Goal: Navigation & Orientation: Understand site structure

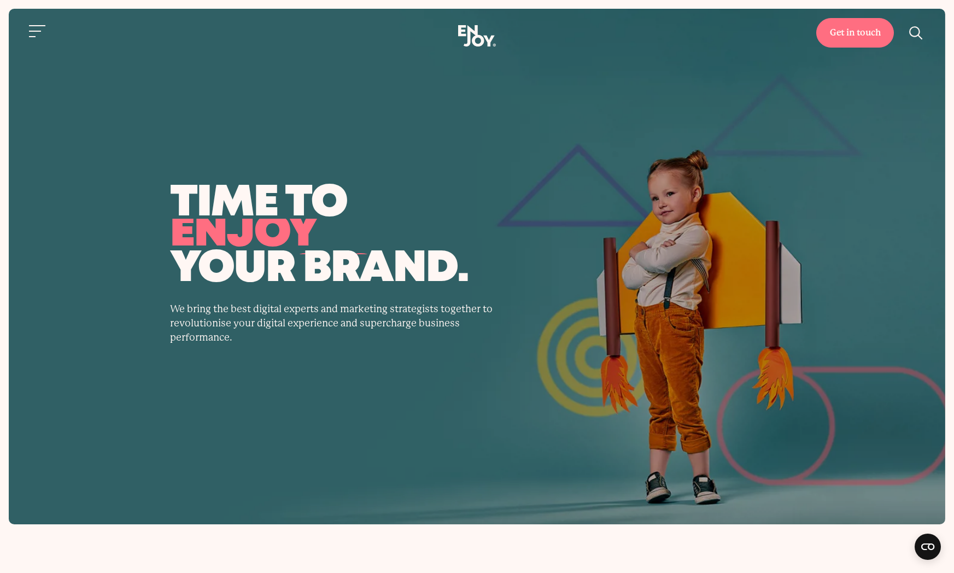
drag, startPoint x: 476, startPoint y: 36, endPoint x: 924, endPoint y: 236, distance: 490.4
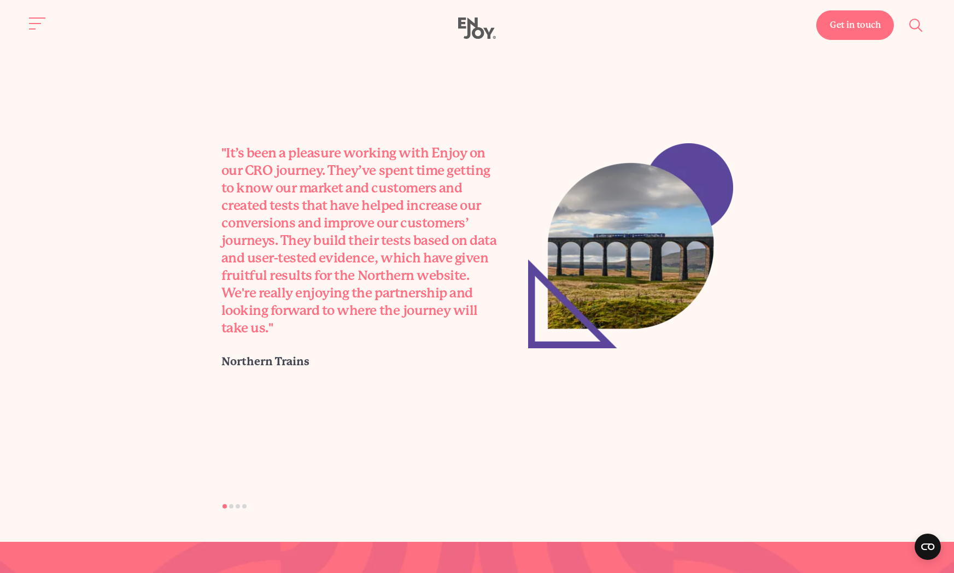
scroll to position [3173, 0]
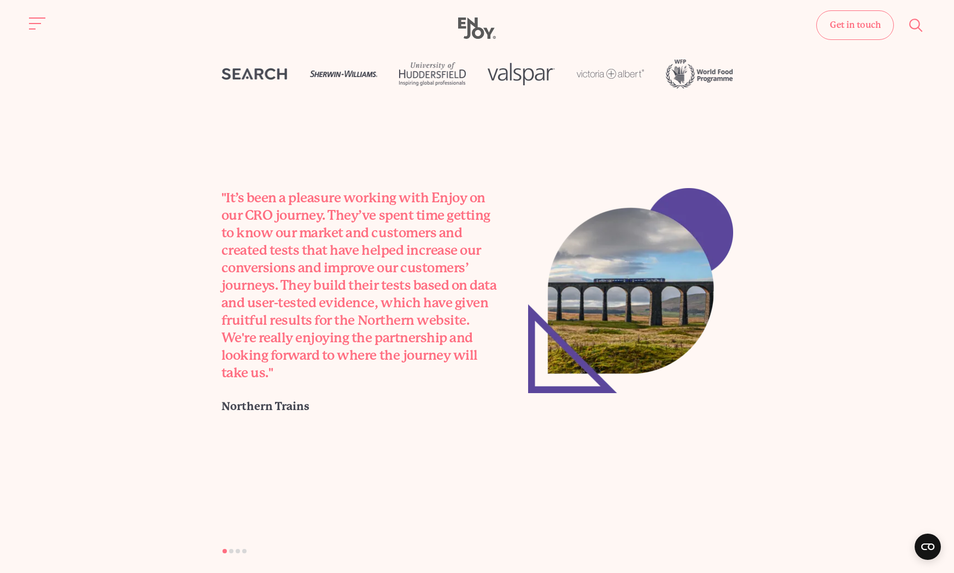
click at [847, 30] on link "Get in touch" at bounding box center [856, 25] width 78 height 30
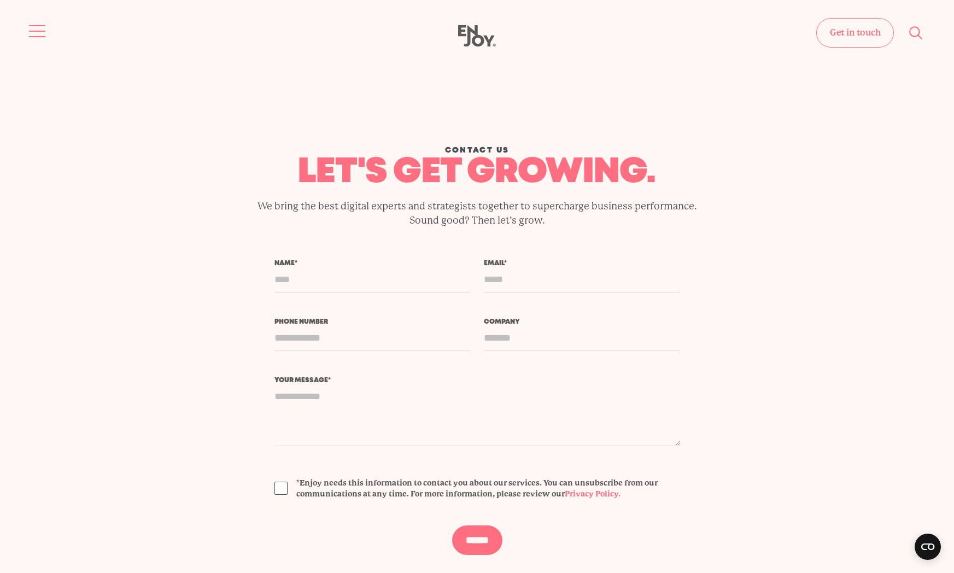
click at [37, 30] on button "Site navigation" at bounding box center [37, 31] width 23 height 23
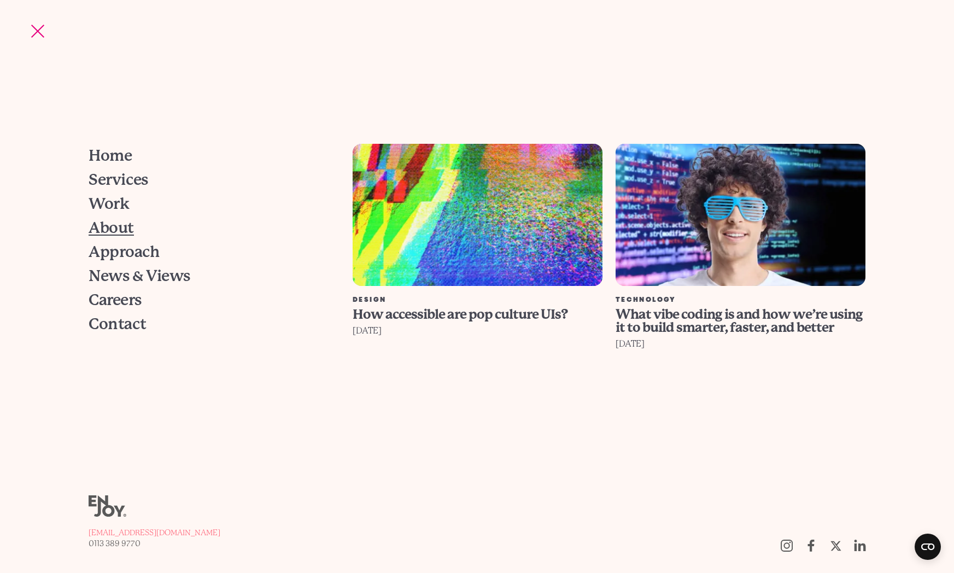
click at [111, 228] on span "About" at bounding box center [111, 227] width 45 height 15
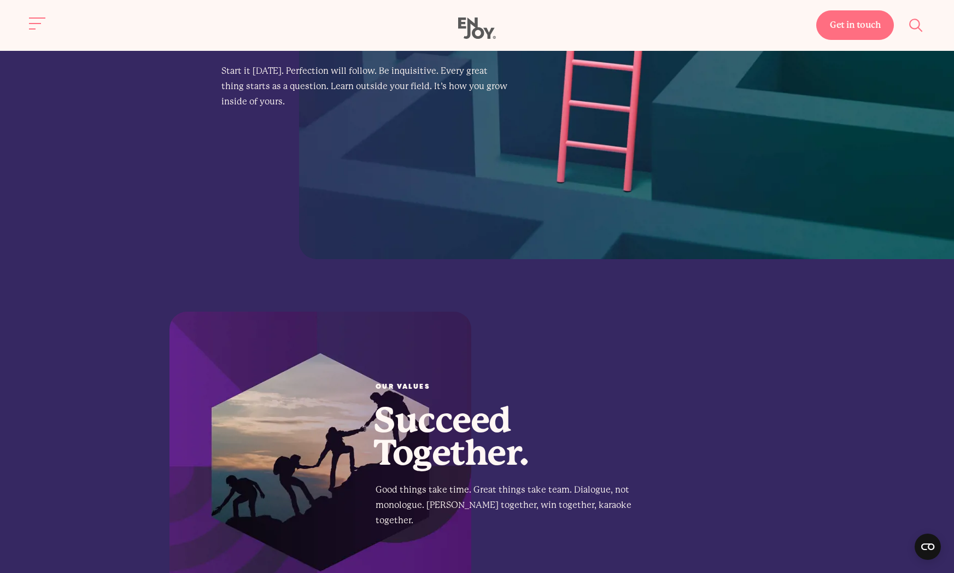
scroll to position [1664, 0]
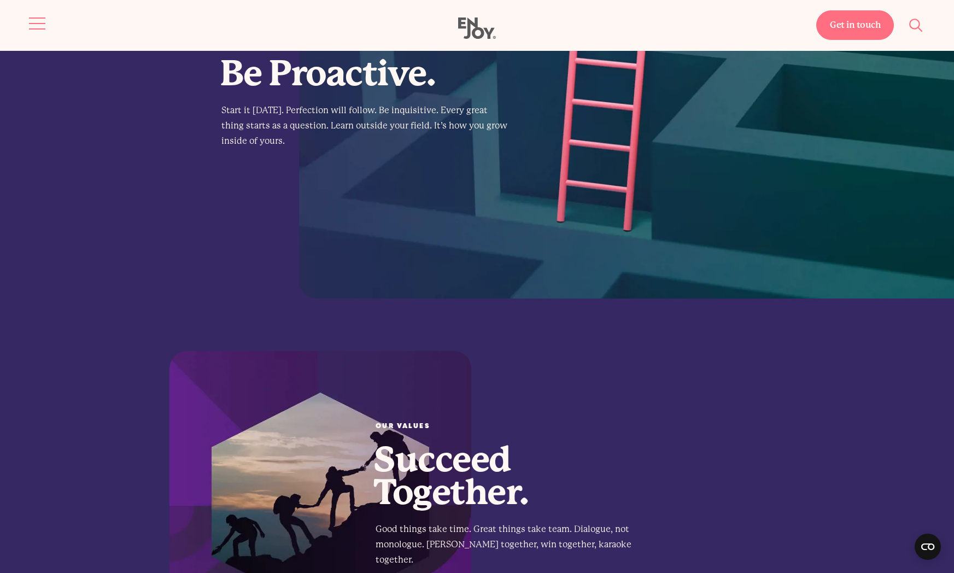
click at [29, 30] on button "Site navigation" at bounding box center [37, 23] width 23 height 23
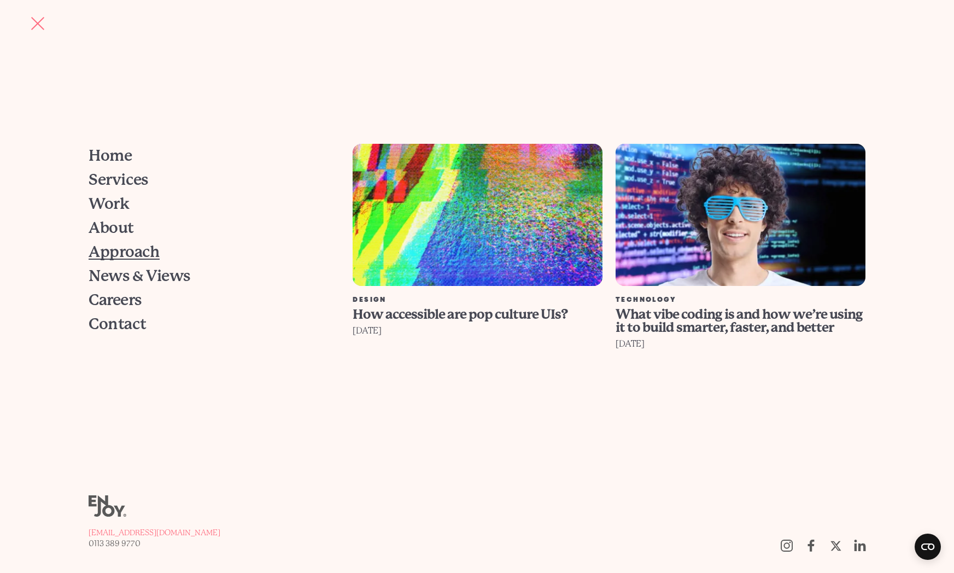
click at [112, 258] on span "Approach" at bounding box center [124, 251] width 71 height 15
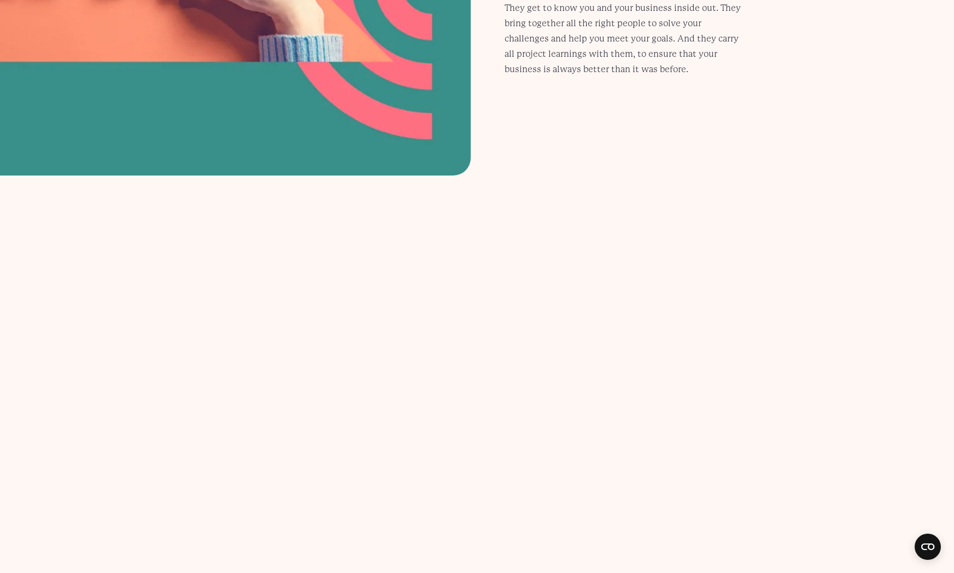
scroll to position [1373, 0]
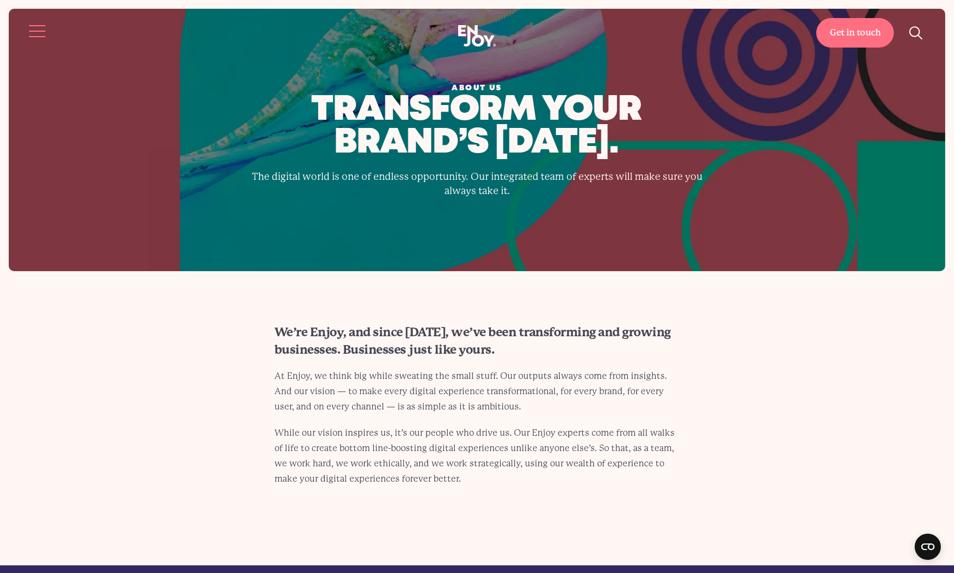
click at [41, 24] on button "Site navigation" at bounding box center [37, 31] width 23 height 23
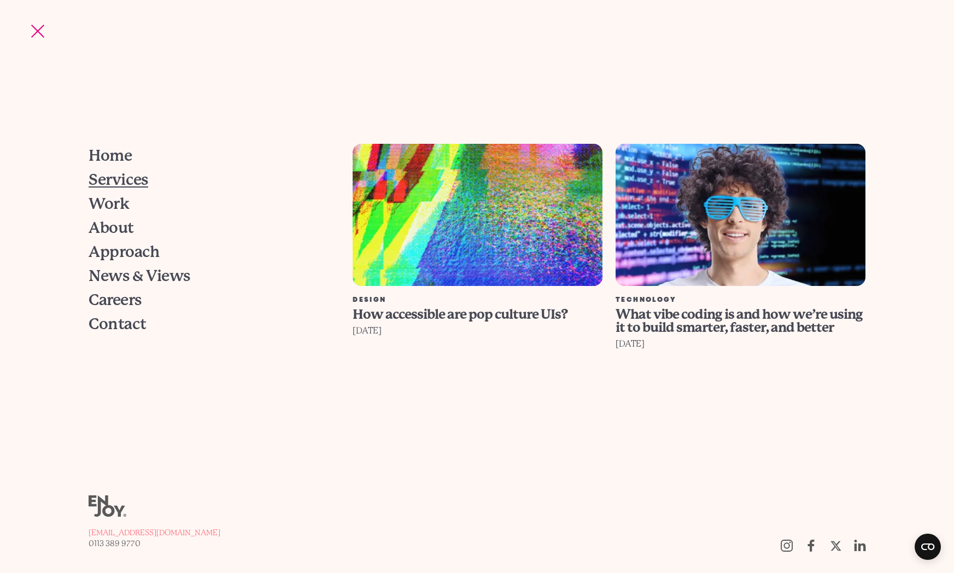
click at [113, 183] on span "Services" at bounding box center [119, 179] width 60 height 15
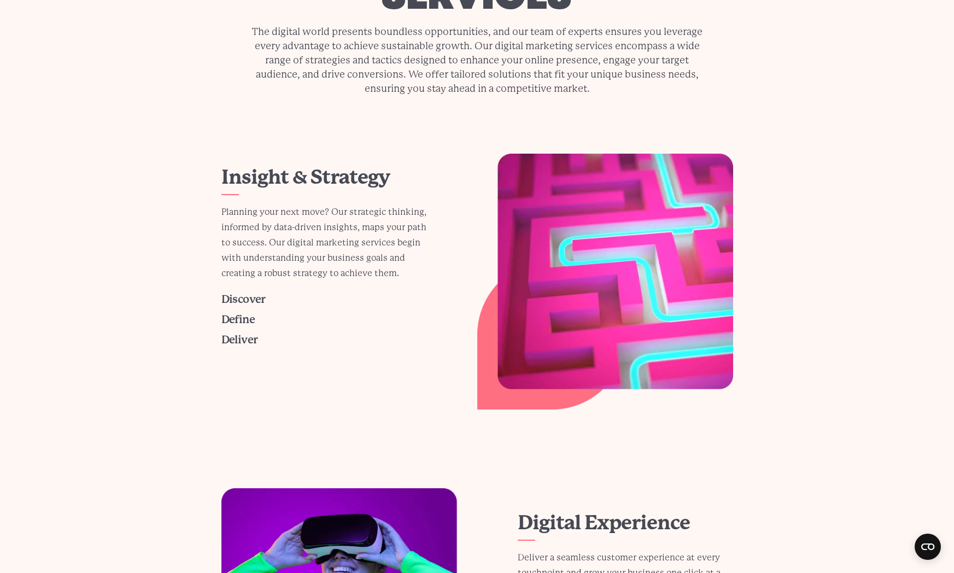
scroll to position [123, 0]
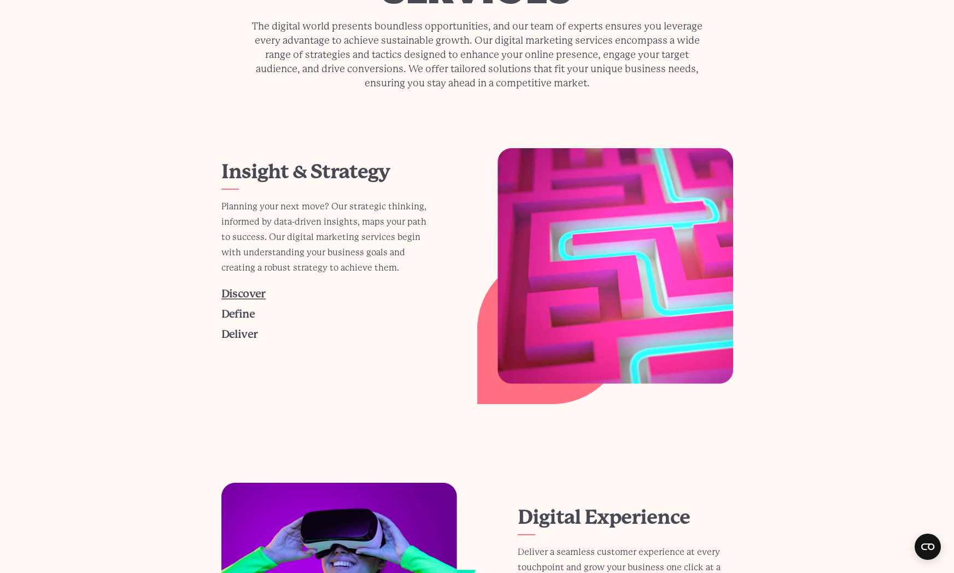
click at [228, 293] on span "Discover" at bounding box center [243, 294] width 44 height 13
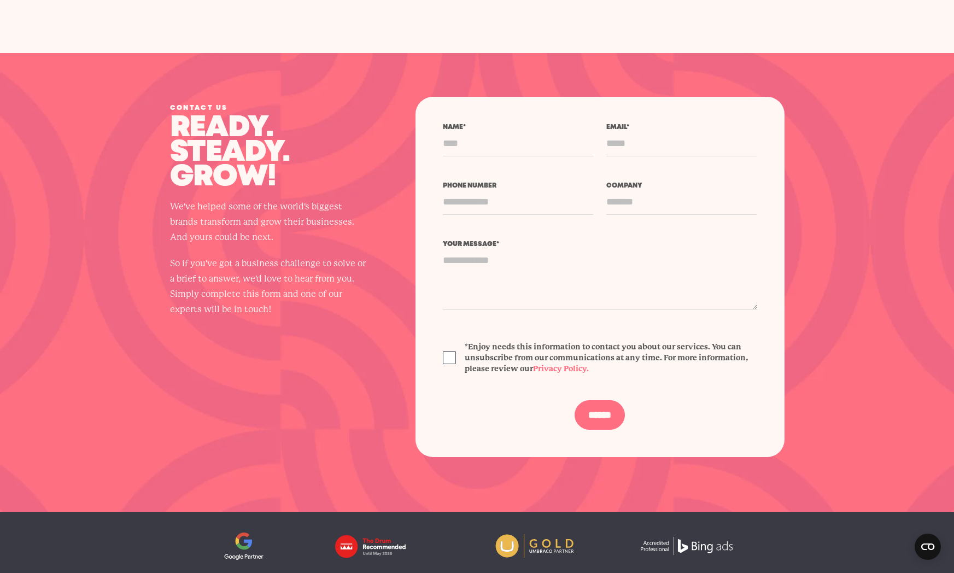
scroll to position [2471, 0]
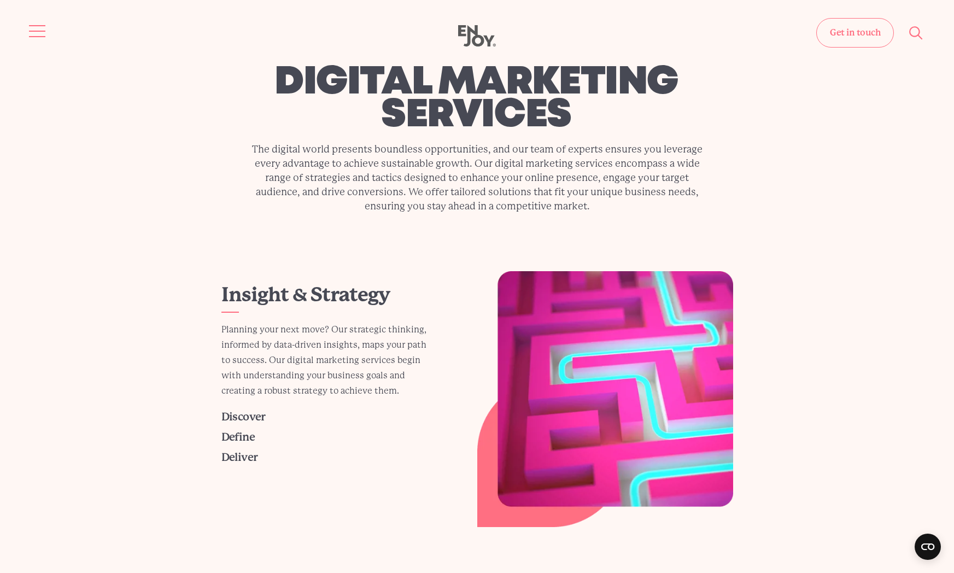
click at [43, 33] on button "Site navigation" at bounding box center [37, 31] width 23 height 23
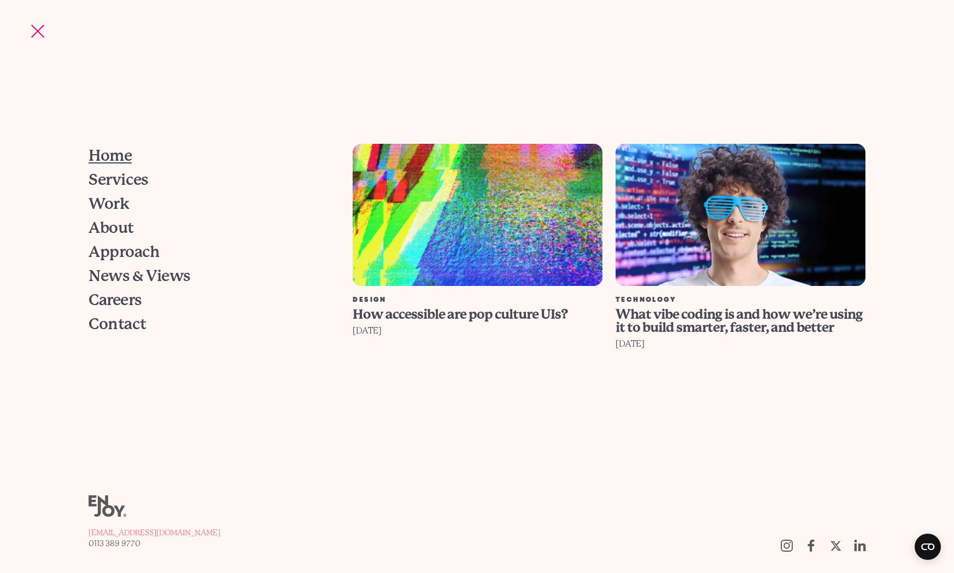
click at [113, 160] on span "Home" at bounding box center [110, 155] width 43 height 15
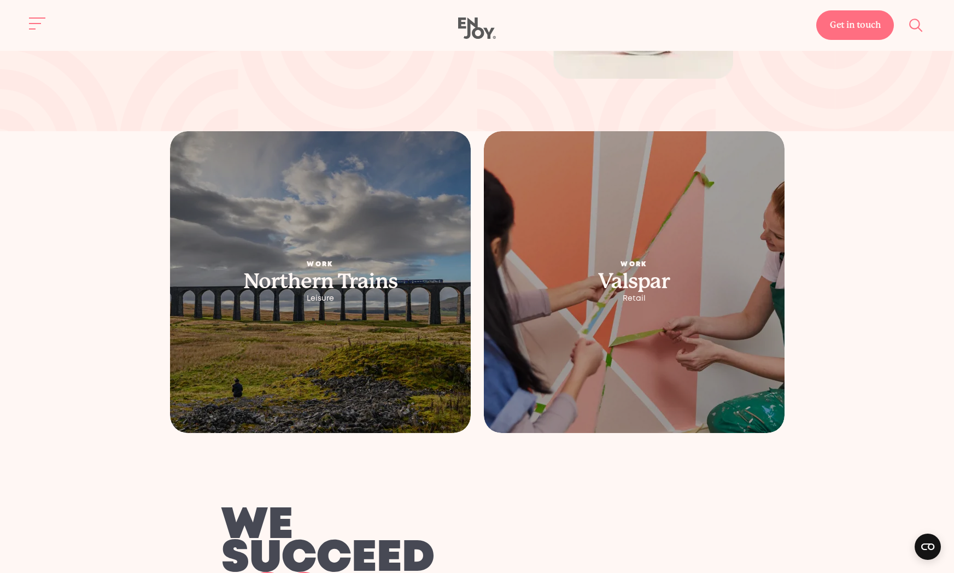
scroll to position [2255, 0]
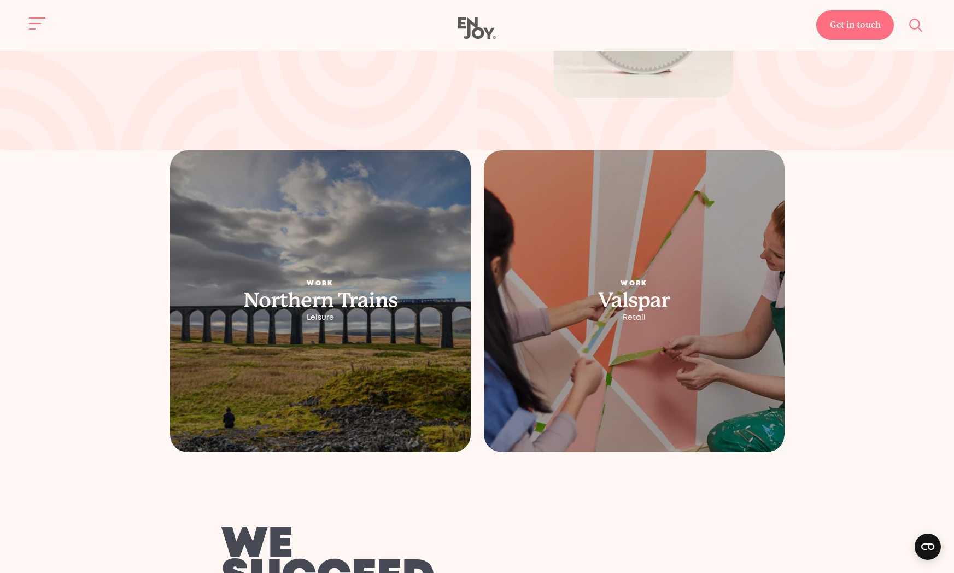
click at [314, 266] on picture at bounding box center [320, 301] width 316 height 317
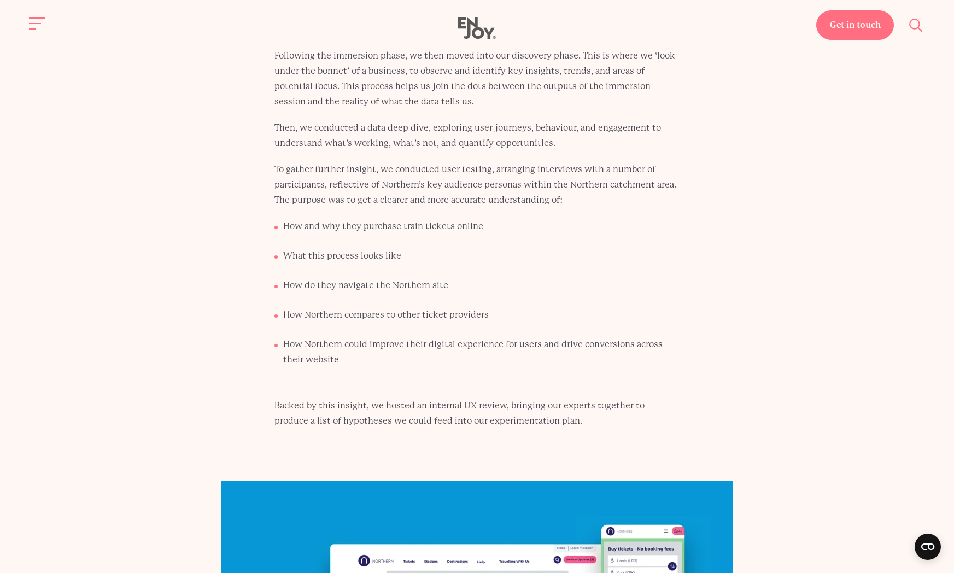
scroll to position [2255, 0]
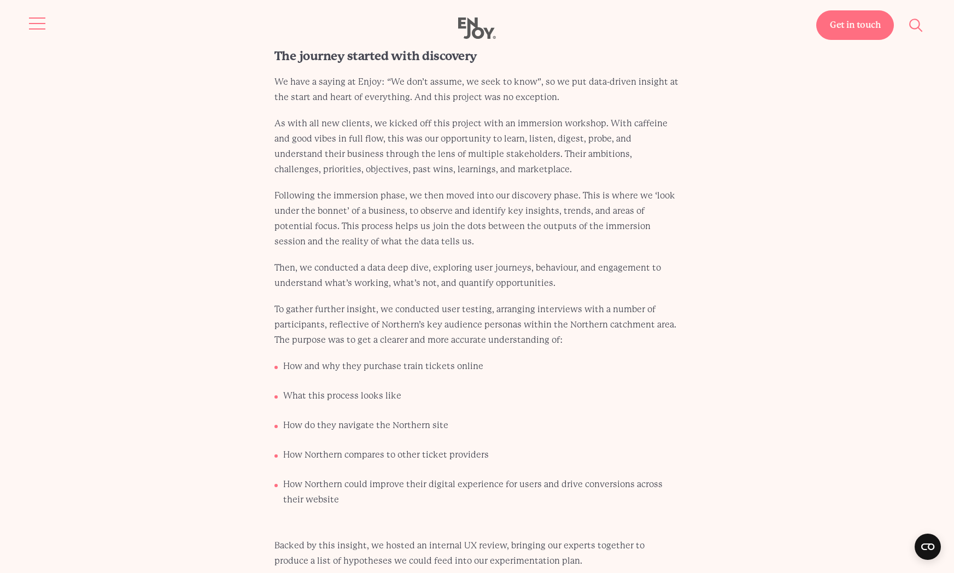
click at [34, 20] on button "Site navigation" at bounding box center [37, 23] width 23 height 23
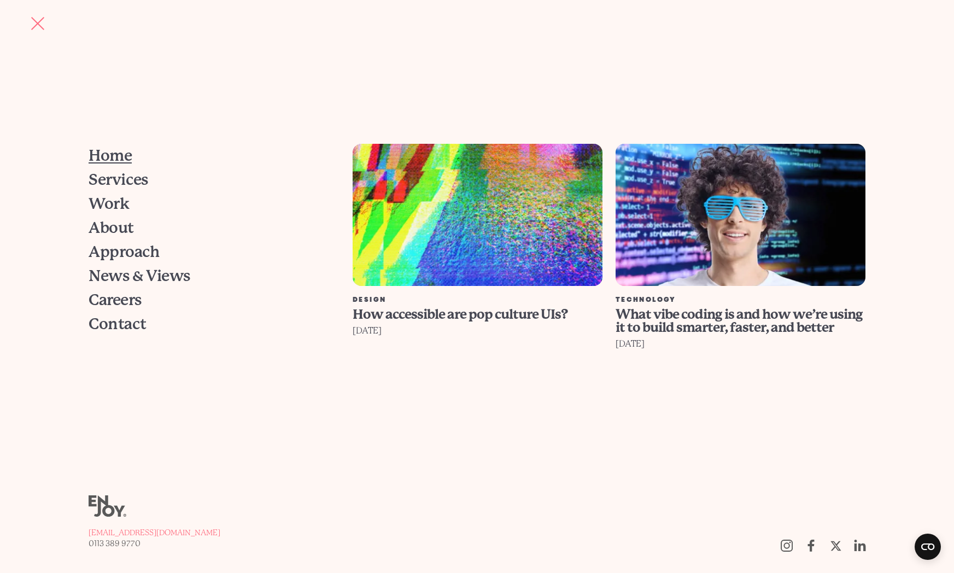
click at [114, 157] on span "Home" at bounding box center [110, 155] width 43 height 15
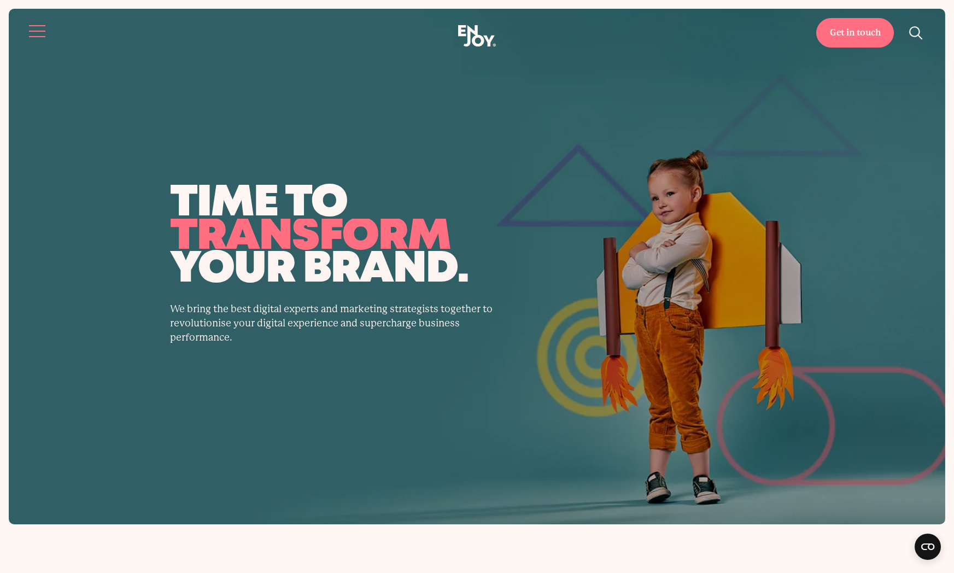
click at [33, 30] on button "Site navigation" at bounding box center [37, 31] width 23 height 23
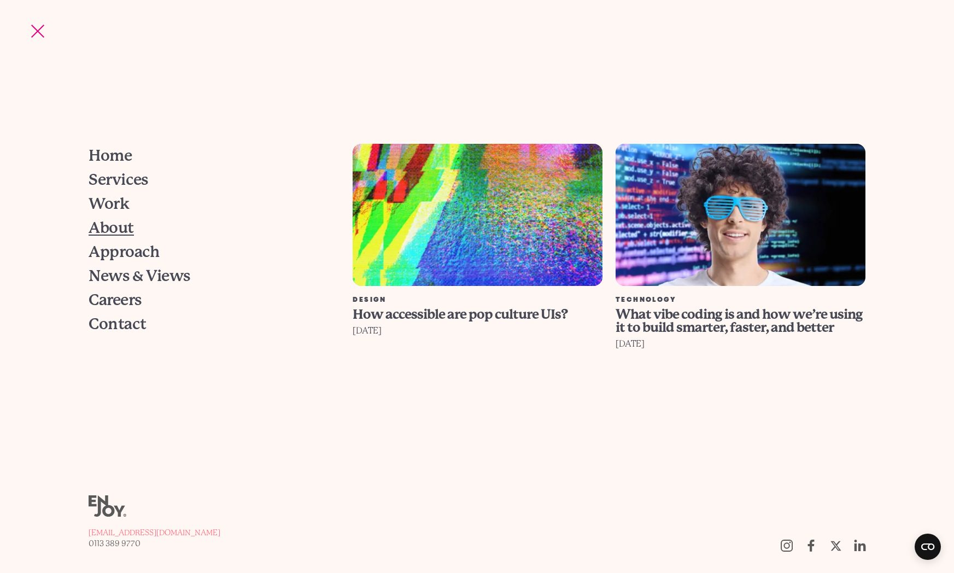
click at [125, 225] on span "About" at bounding box center [111, 227] width 45 height 15
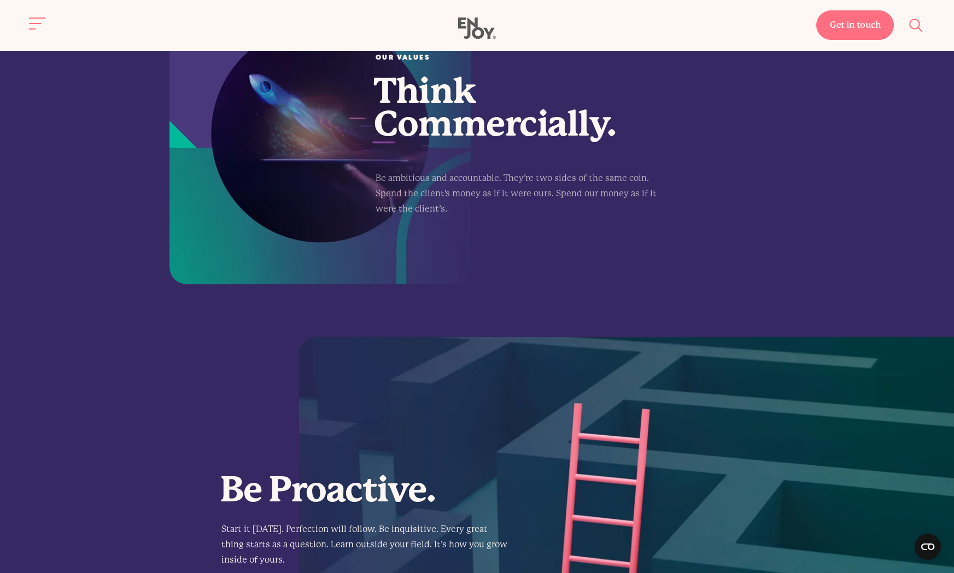
scroll to position [1223, 0]
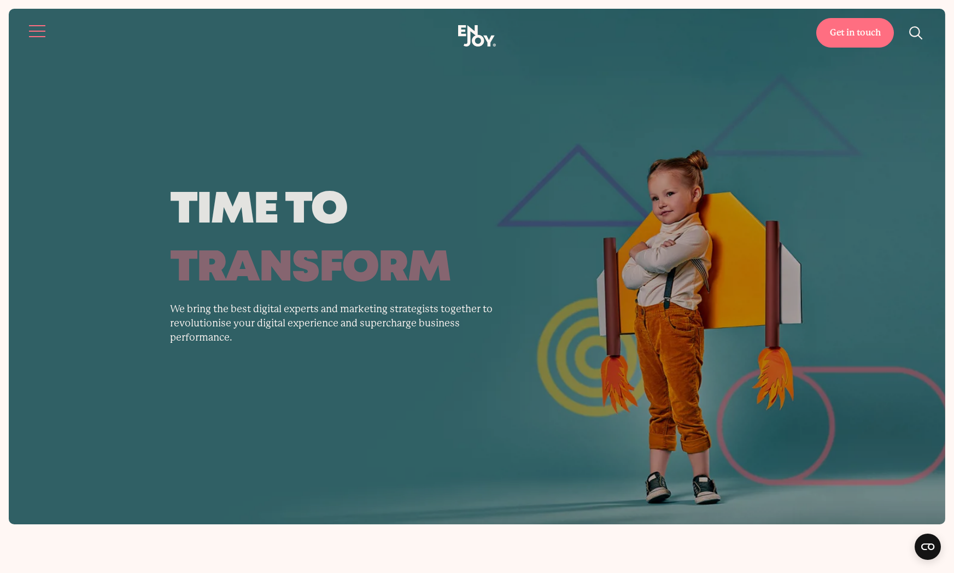
click at [37, 37] on button "Site navigation" at bounding box center [37, 31] width 23 height 23
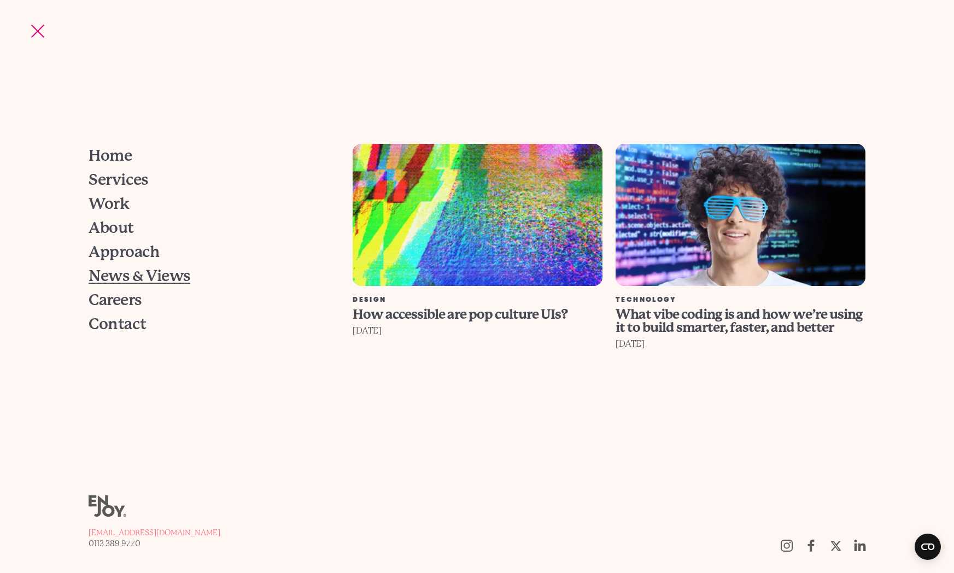
click at [150, 284] on span "News & Views" at bounding box center [139, 276] width 101 height 15
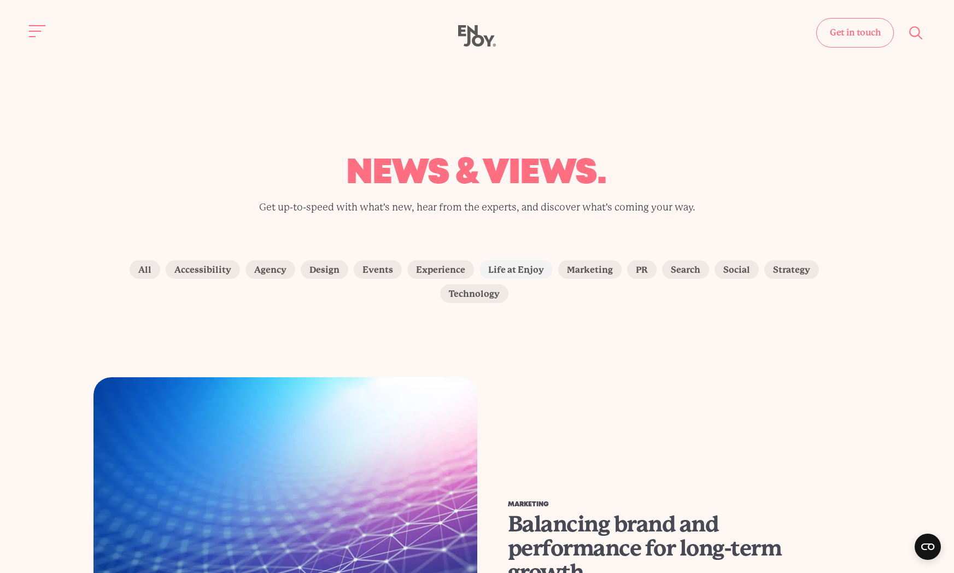
click at [482, 267] on label "Life at Enjoy" at bounding box center [516, 269] width 73 height 19
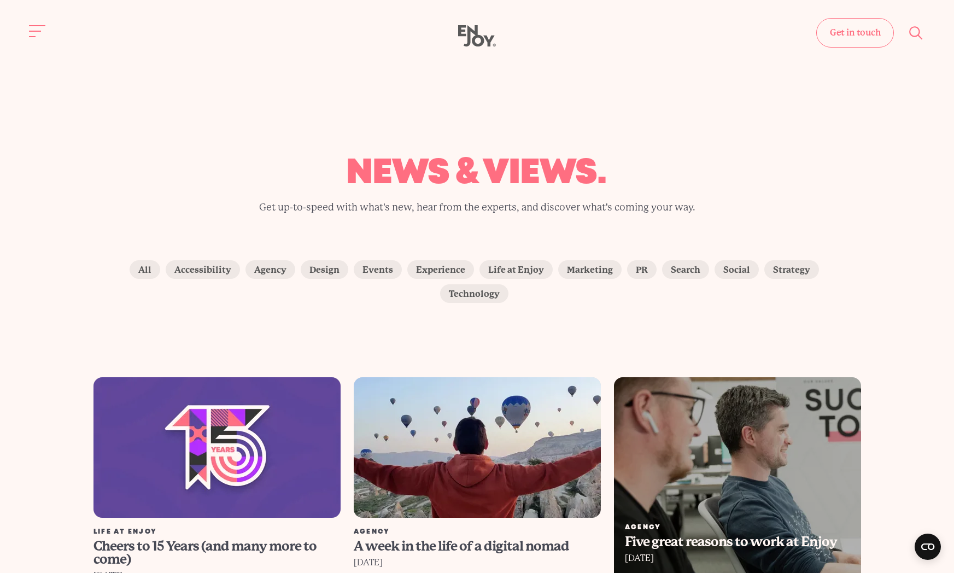
click at [23, 32] on div "Get in touch Home Services Work About" at bounding box center [477, 36] width 954 height 22
click at [29, 31] on span "Site navigation" at bounding box center [37, 31] width 16 height 1
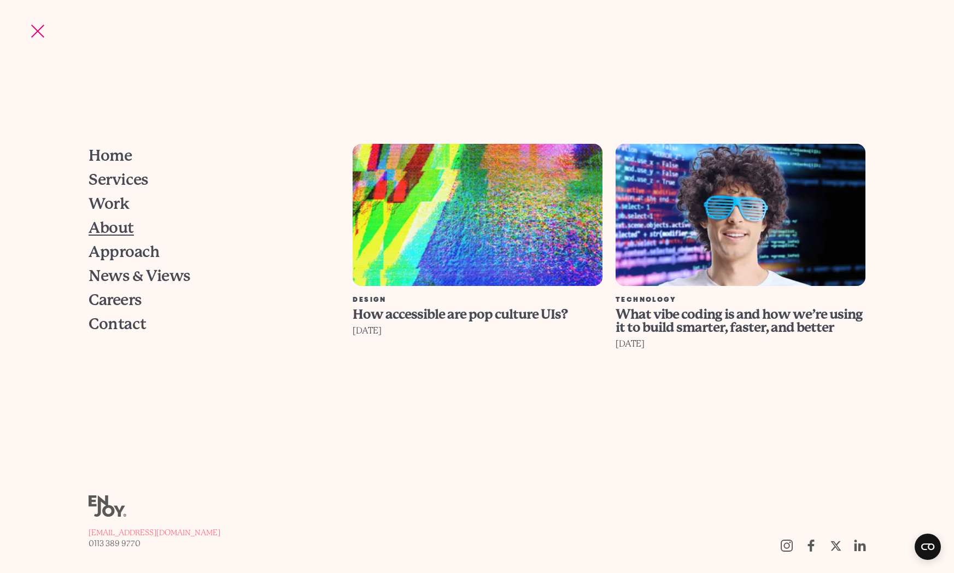
click at [103, 231] on span "About" at bounding box center [111, 227] width 45 height 15
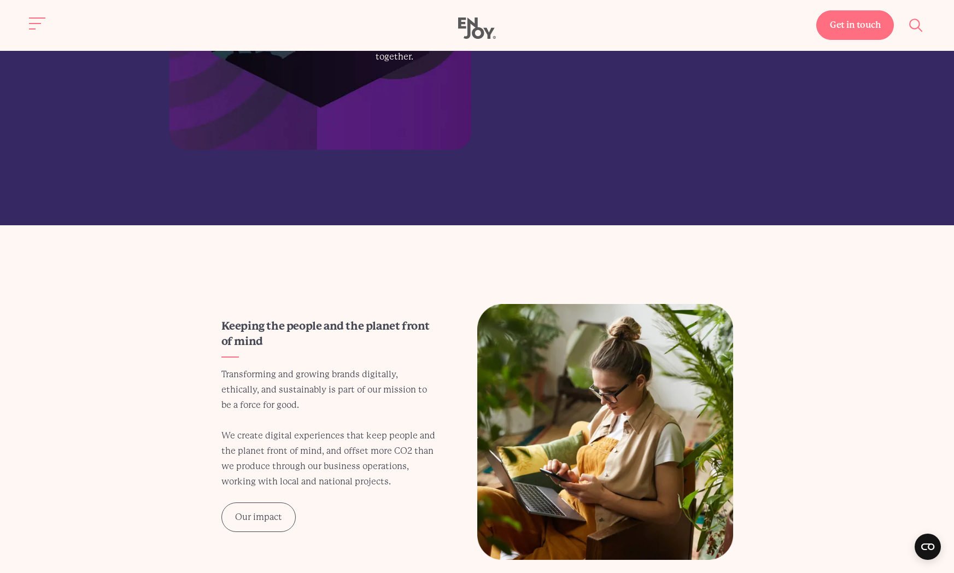
scroll to position [2164, 0]
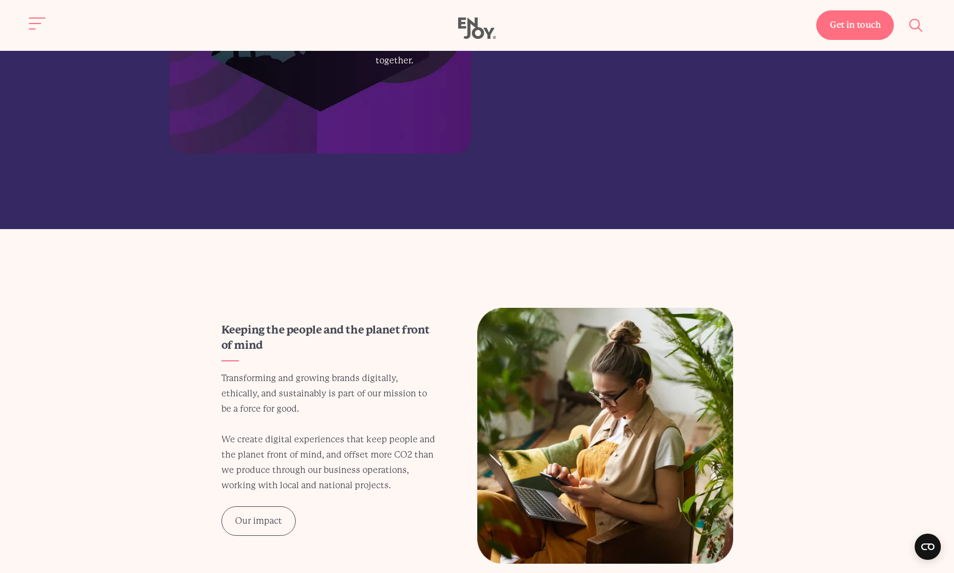
click at [482, 34] on use at bounding box center [477, 28] width 38 height 21
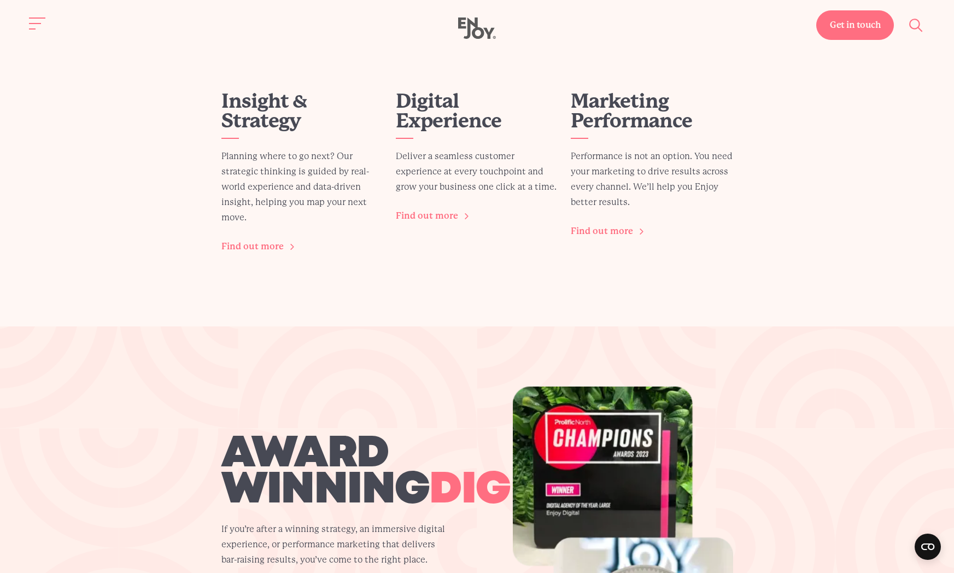
scroll to position [1632, 0]
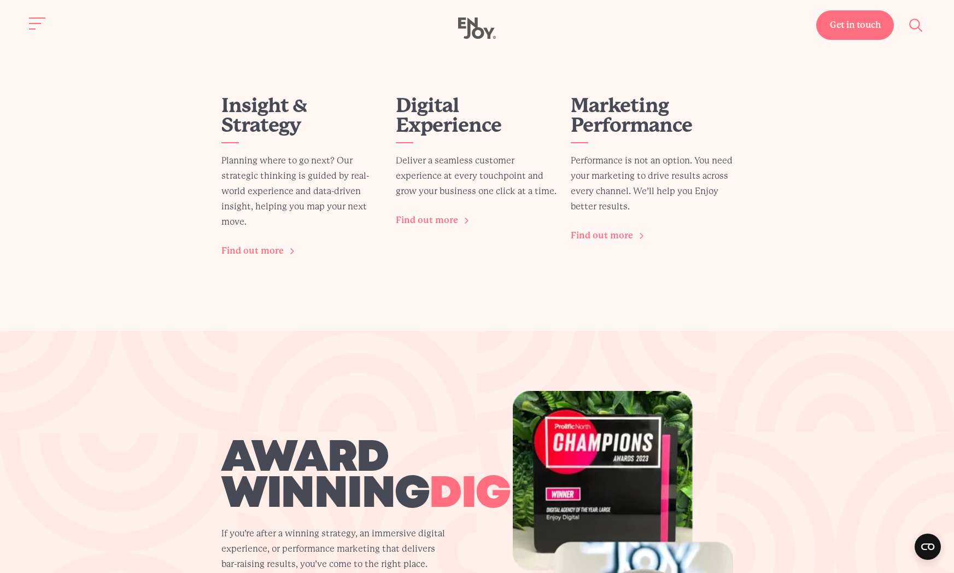
click at [470, 21] on use at bounding box center [477, 28] width 38 height 21
